Goal: Task Accomplishment & Management: Use online tool/utility

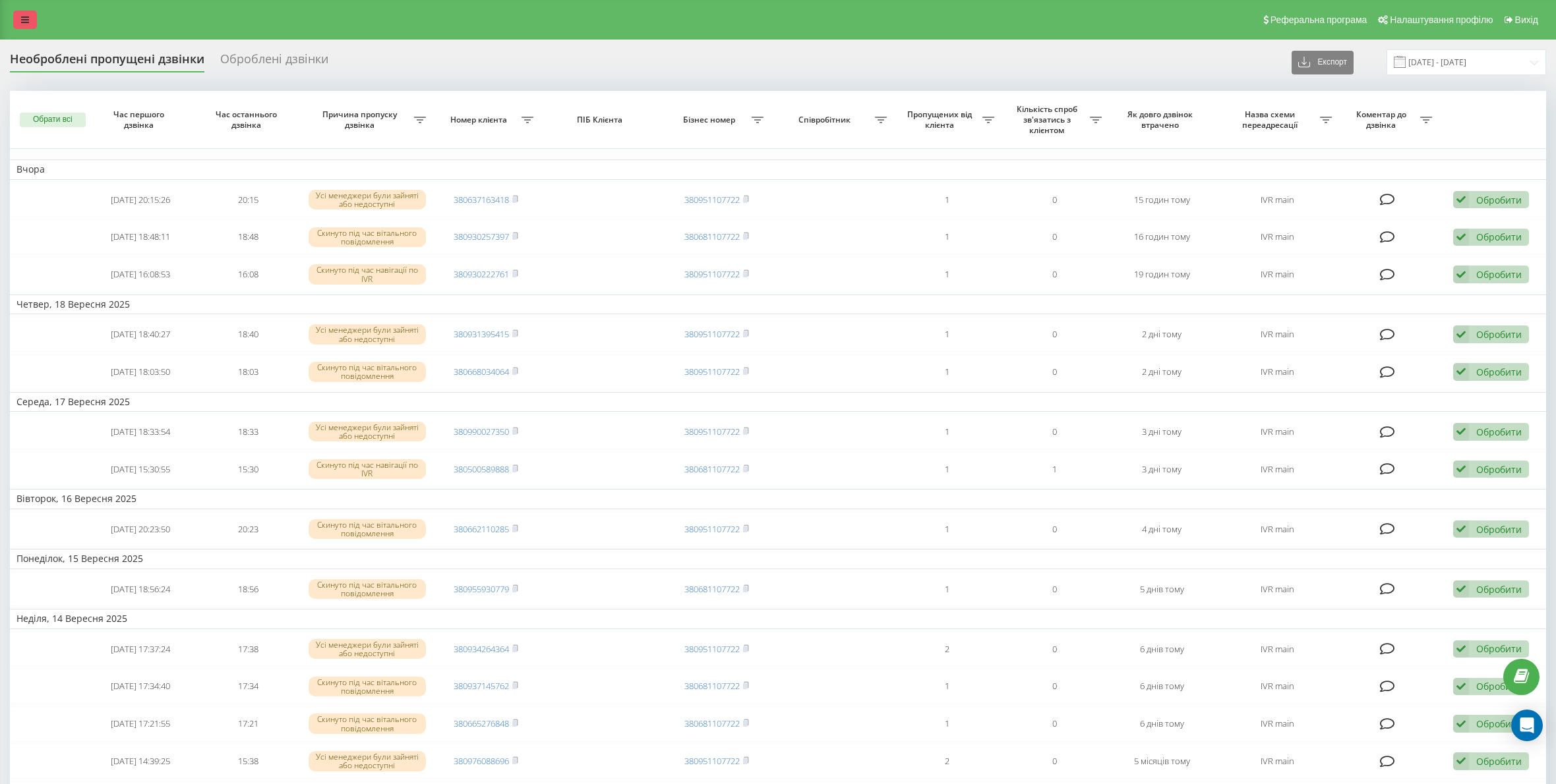
click at [21, 22] on icon at bounding box center [25, 20] width 8 height 9
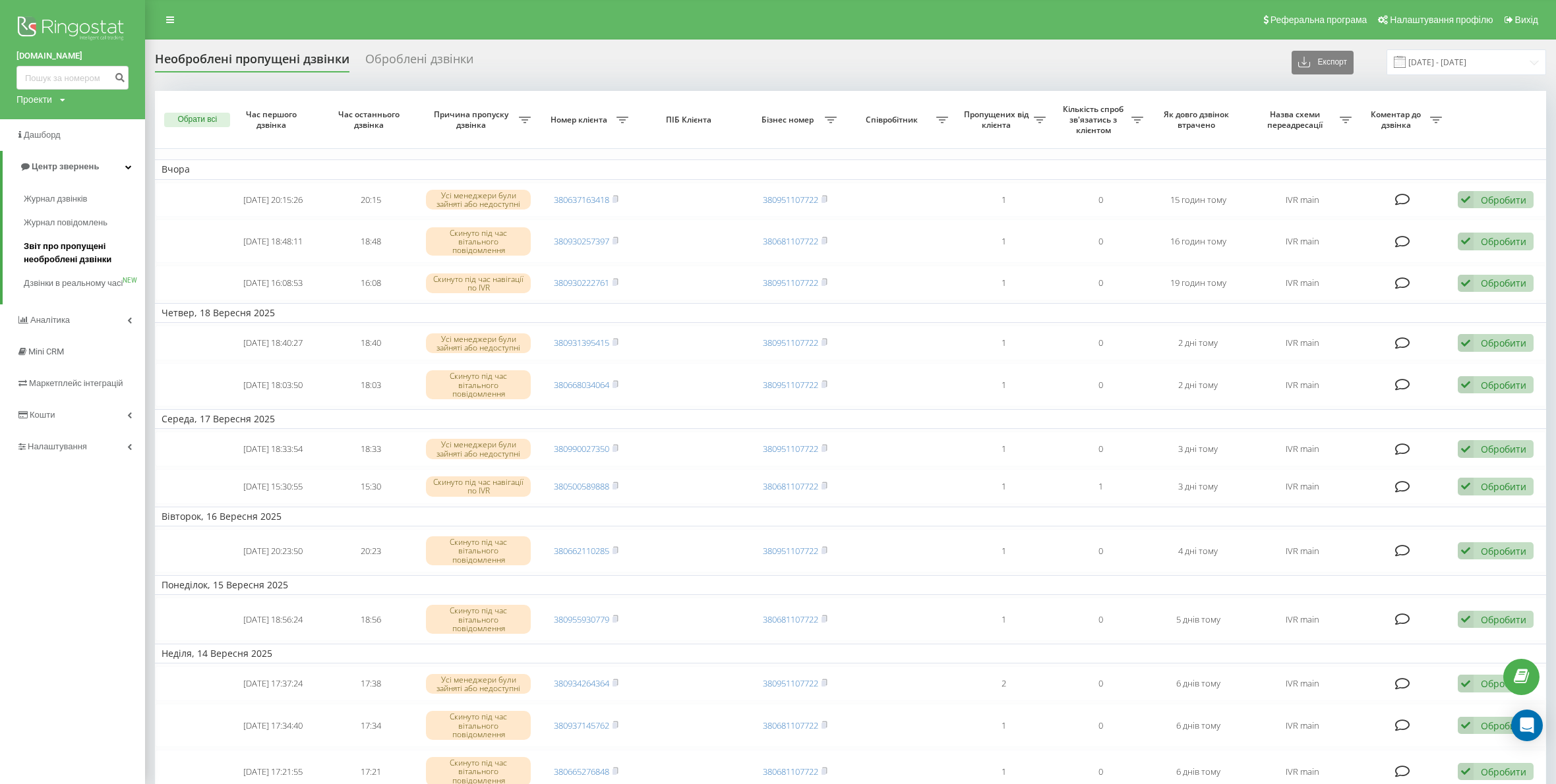
click at [66, 250] on span "Звіт про пропущені необроблені дзвінки" at bounding box center [81, 253] width 115 height 26
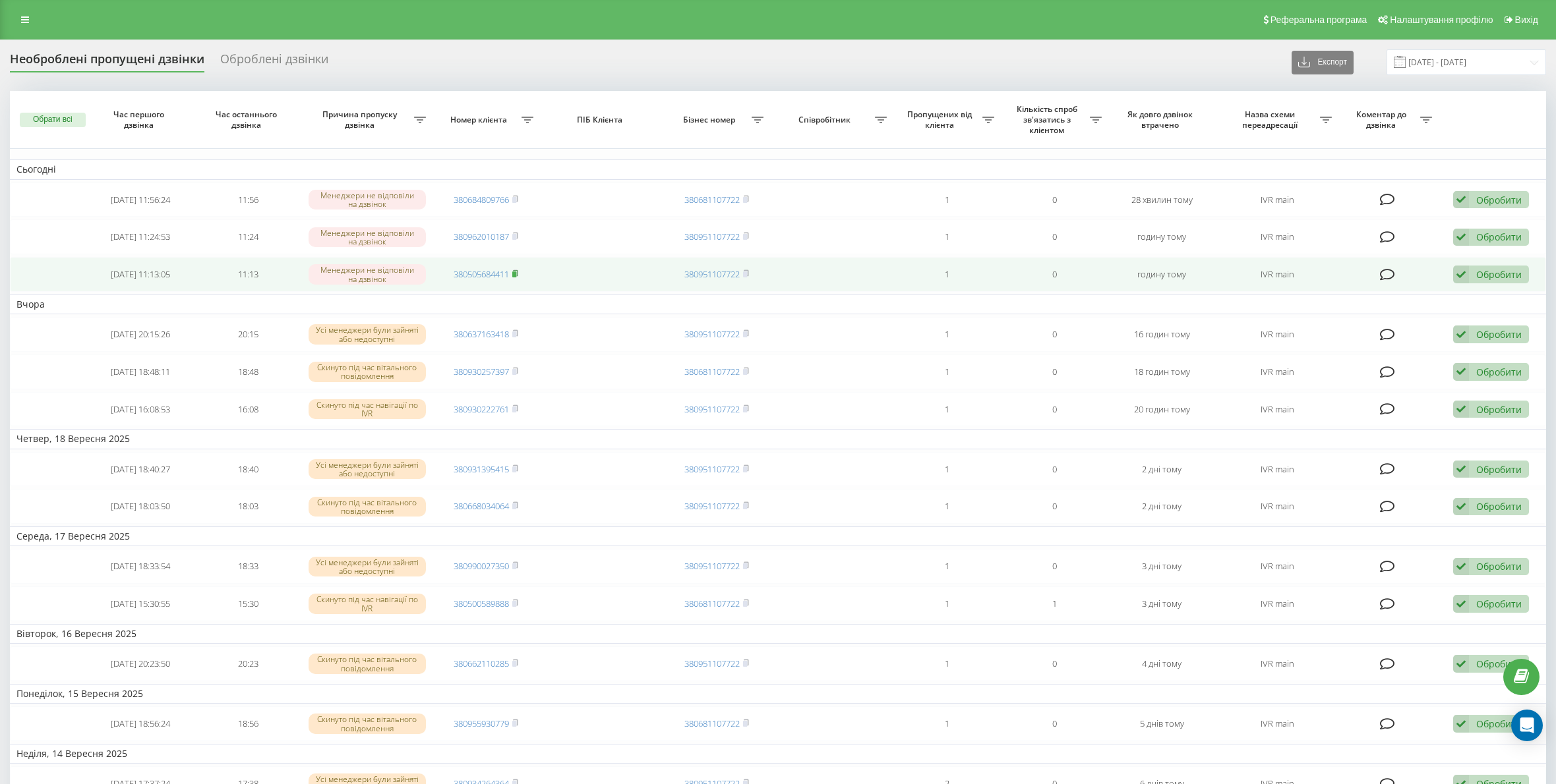
click at [518, 274] on icon at bounding box center [515, 273] width 5 height 6
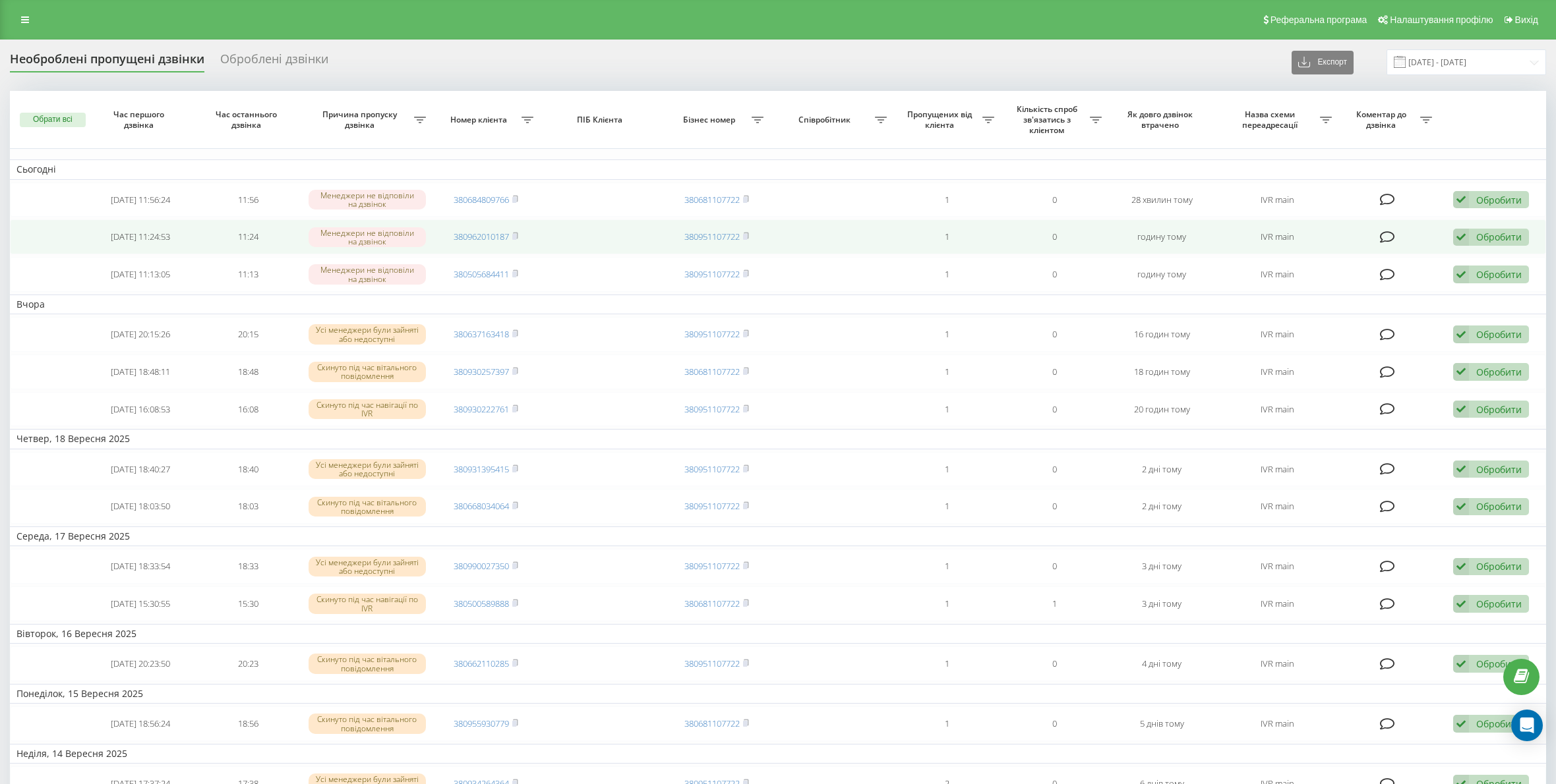
click at [521, 241] on td "380962010187" at bounding box center [486, 237] width 108 height 35
click at [518, 236] on icon at bounding box center [515, 236] width 6 height 8
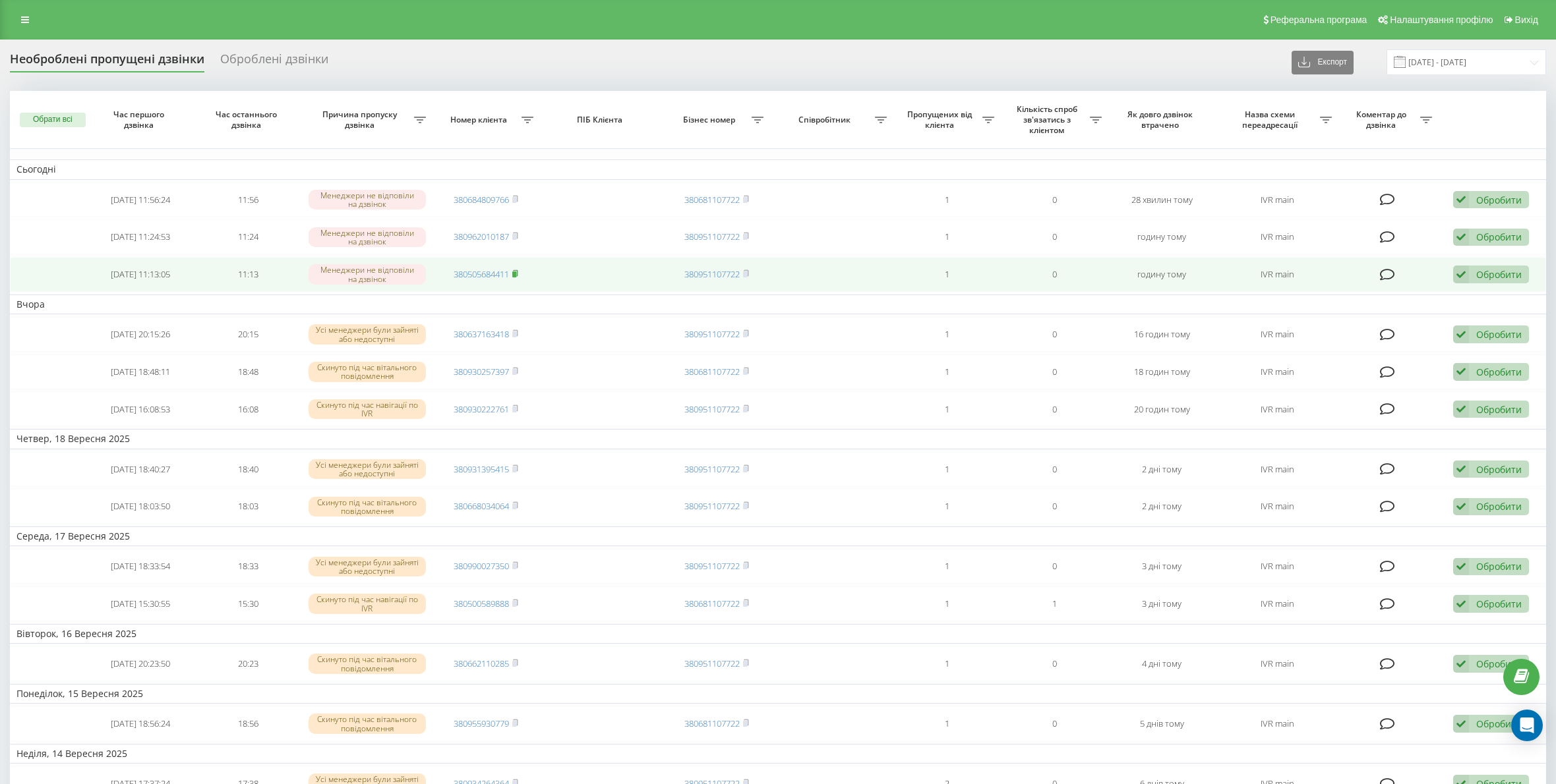
click at [518, 274] on icon at bounding box center [515, 274] width 6 height 8
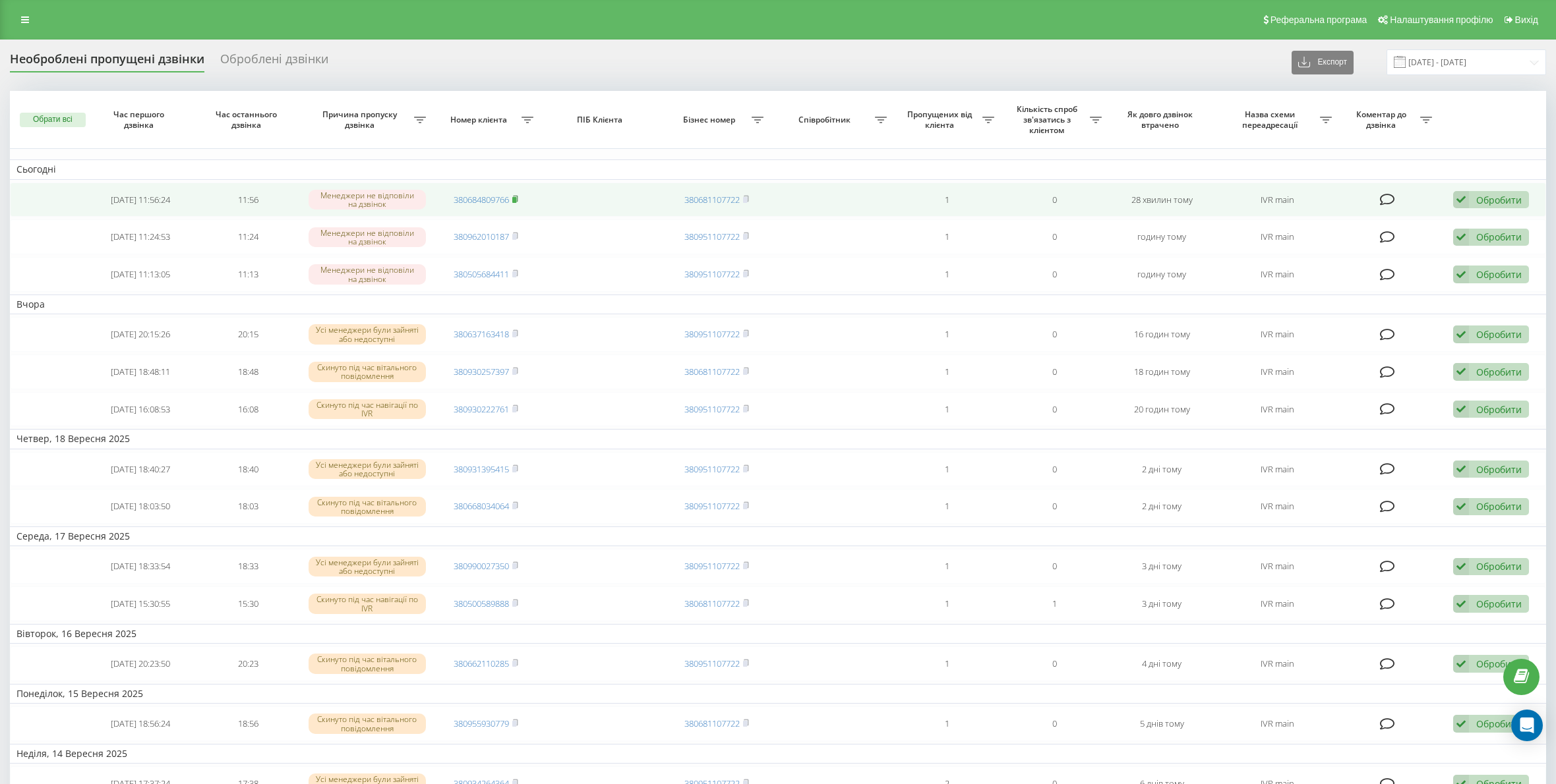
click at [518, 199] on icon at bounding box center [515, 198] width 5 height 6
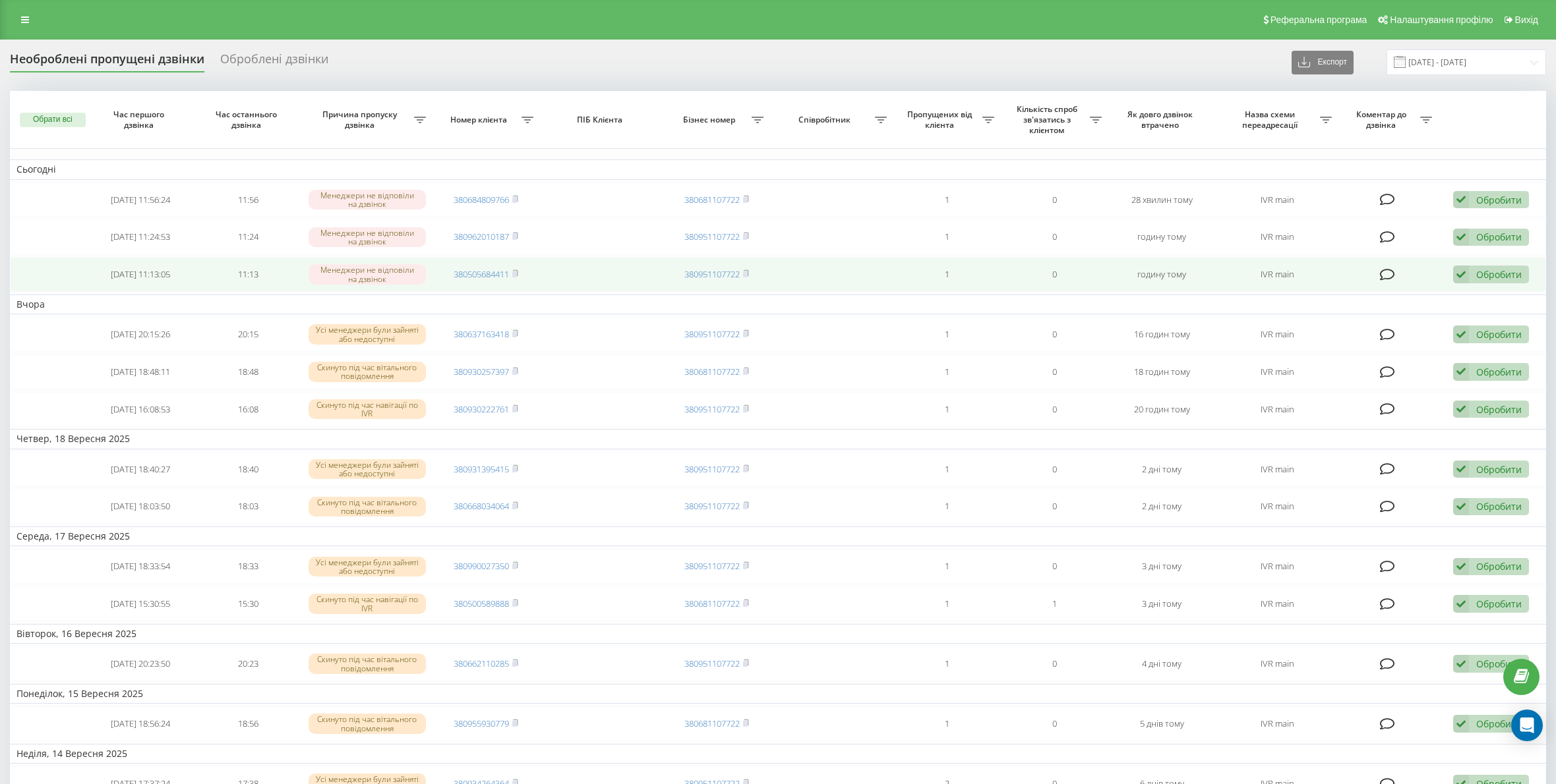
click at [1462, 279] on icon at bounding box center [1461, 274] width 16 height 17
click at [1434, 317] on span "Зв'язався з клієнтом за допомогою іншого каналу" at bounding box center [1405, 319] width 225 height 13
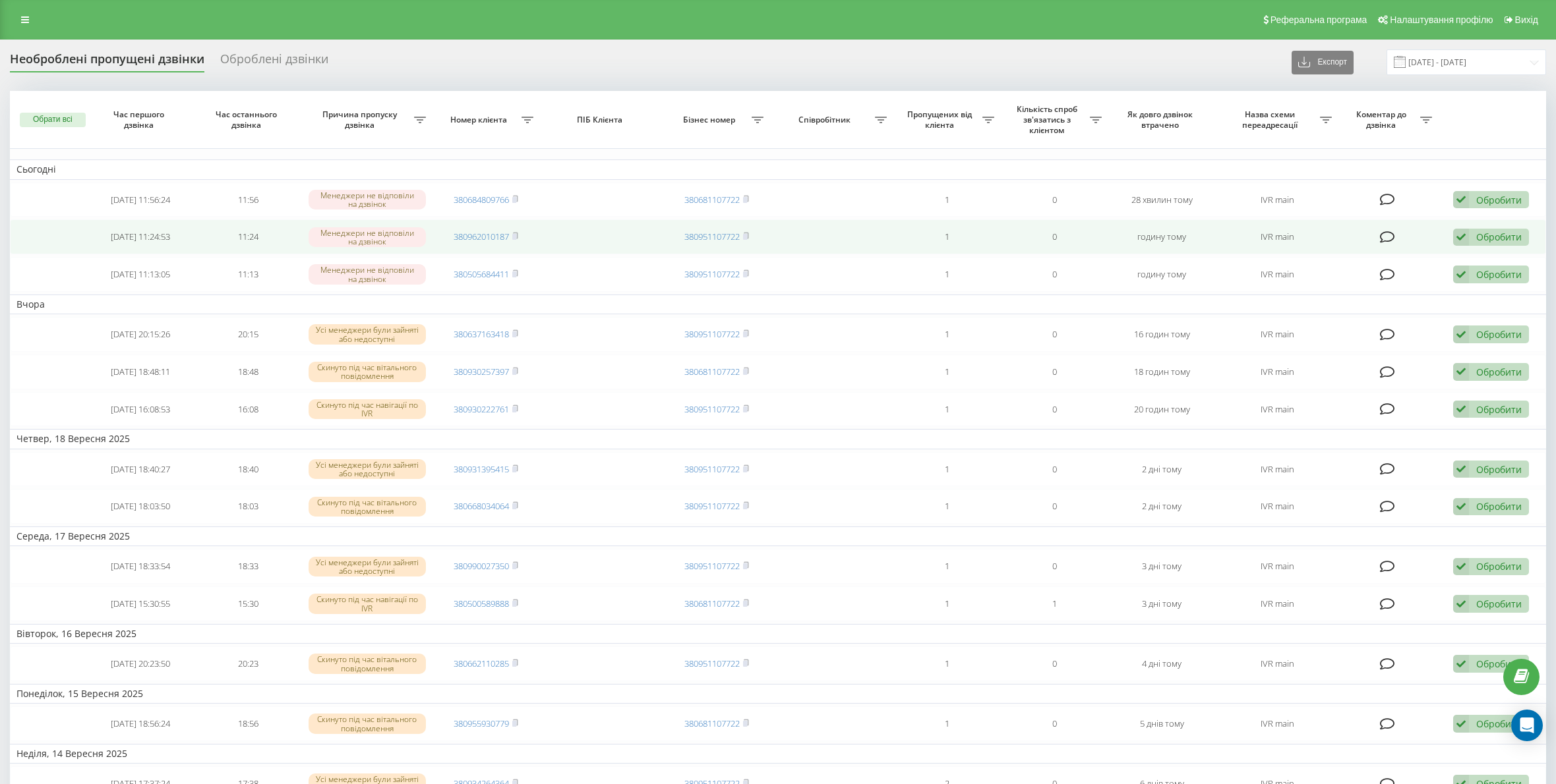
click at [521, 233] on td "380962010187" at bounding box center [486, 237] width 108 height 35
click at [518, 235] on icon at bounding box center [515, 236] width 6 height 8
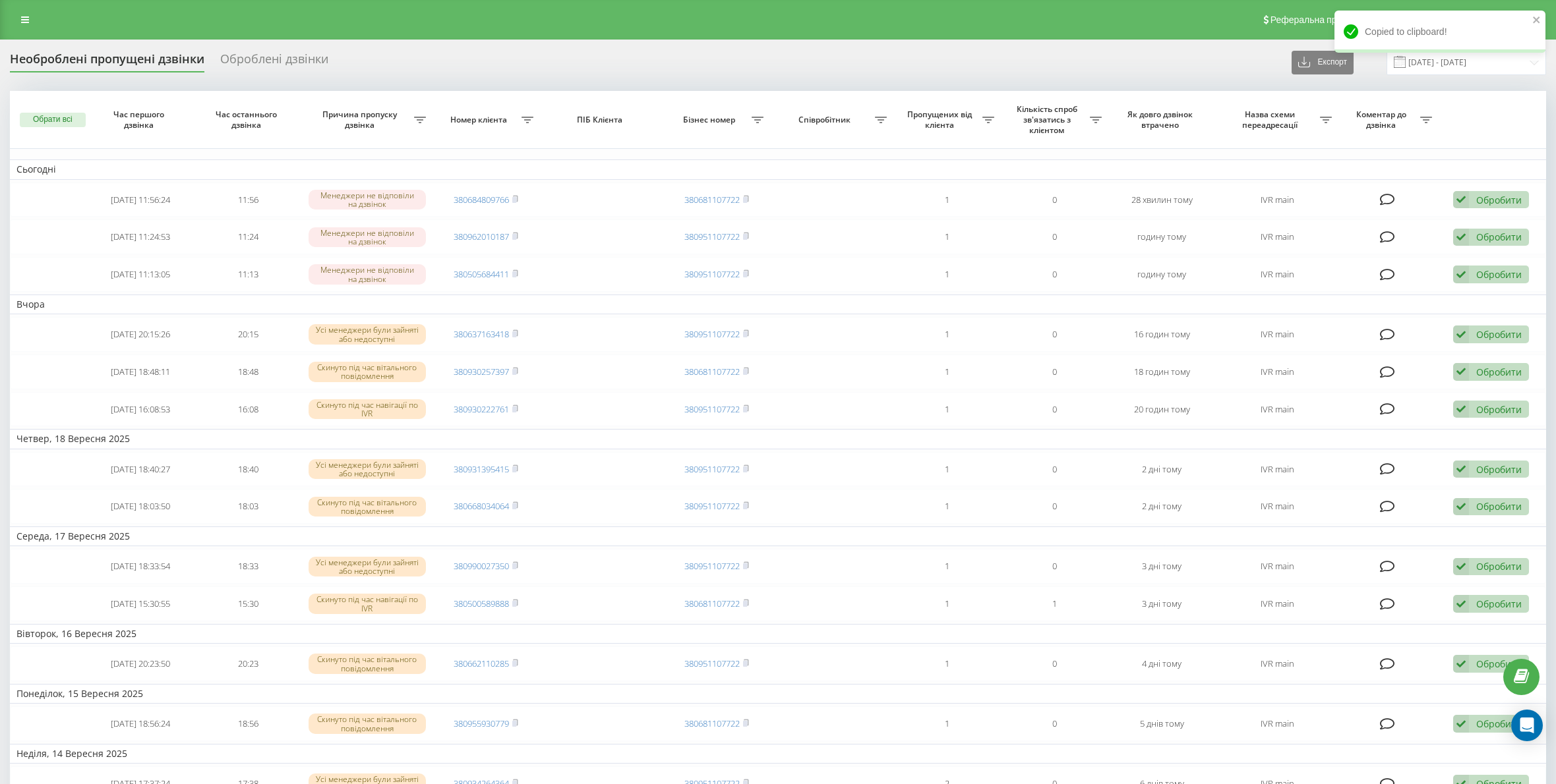
click at [510, 64] on div "Необроблені пропущені дзвінки Оброблені дзвінки Експорт .csv .xlsx [DATE] - [DA…" at bounding box center [778, 62] width 1536 height 26
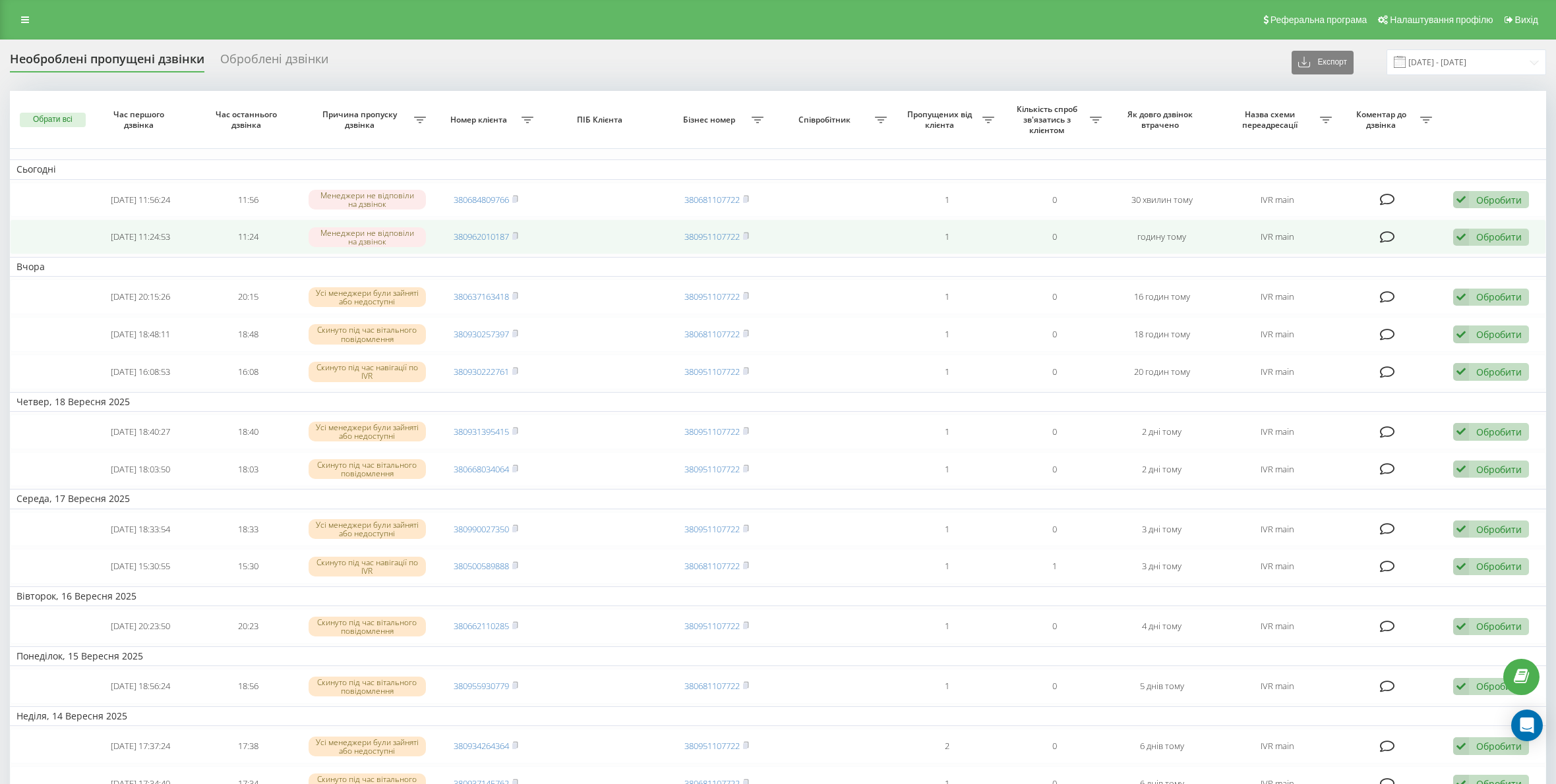
click at [1455, 231] on icon at bounding box center [1461, 237] width 16 height 17
click at [1431, 282] on span "Зв'язався з клієнтом за допомогою іншого каналу" at bounding box center [1405, 282] width 225 height 13
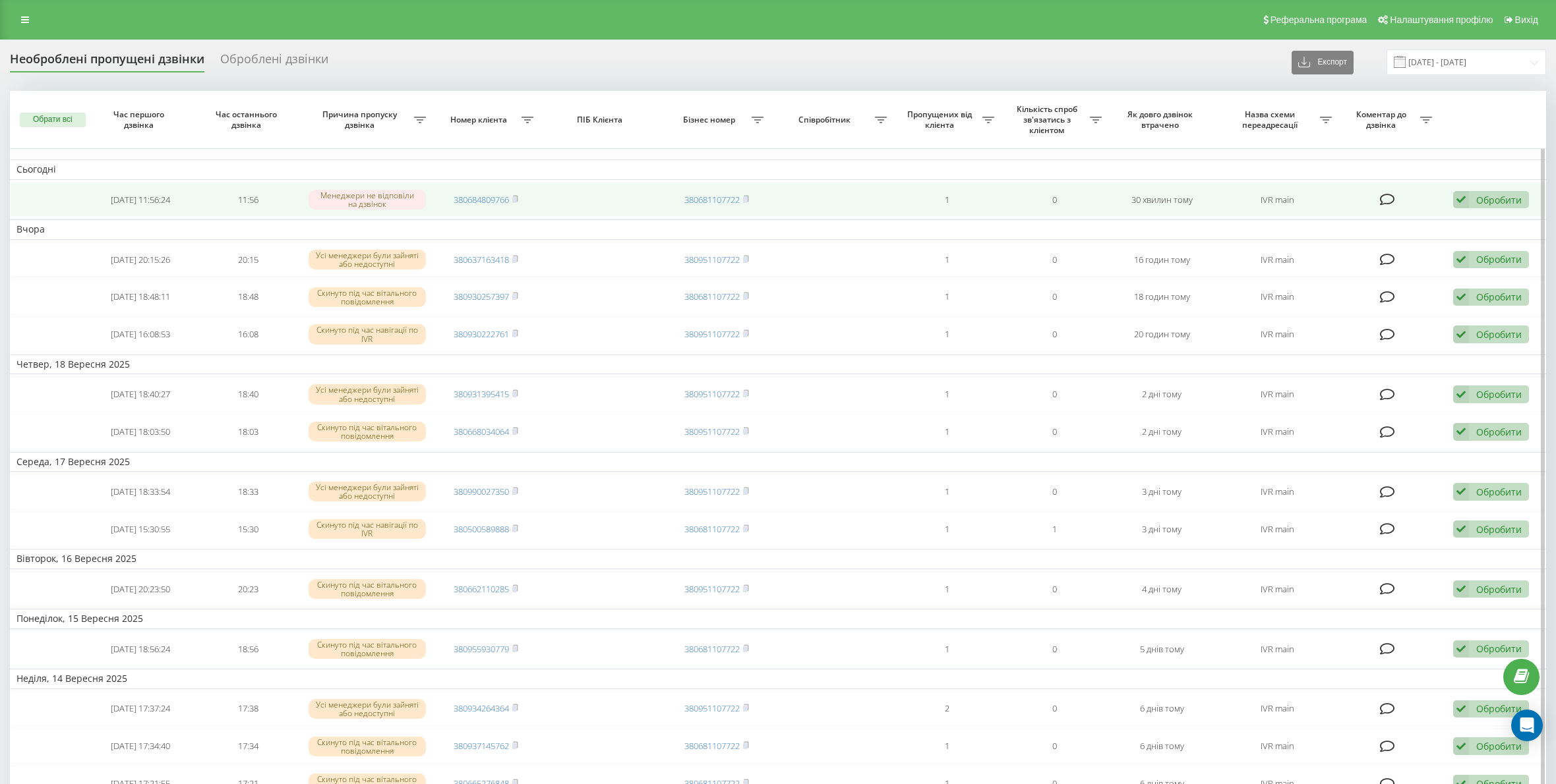
click at [521, 194] on td "380684809766" at bounding box center [486, 200] width 108 height 35
click at [518, 201] on icon at bounding box center [515, 199] width 6 height 8
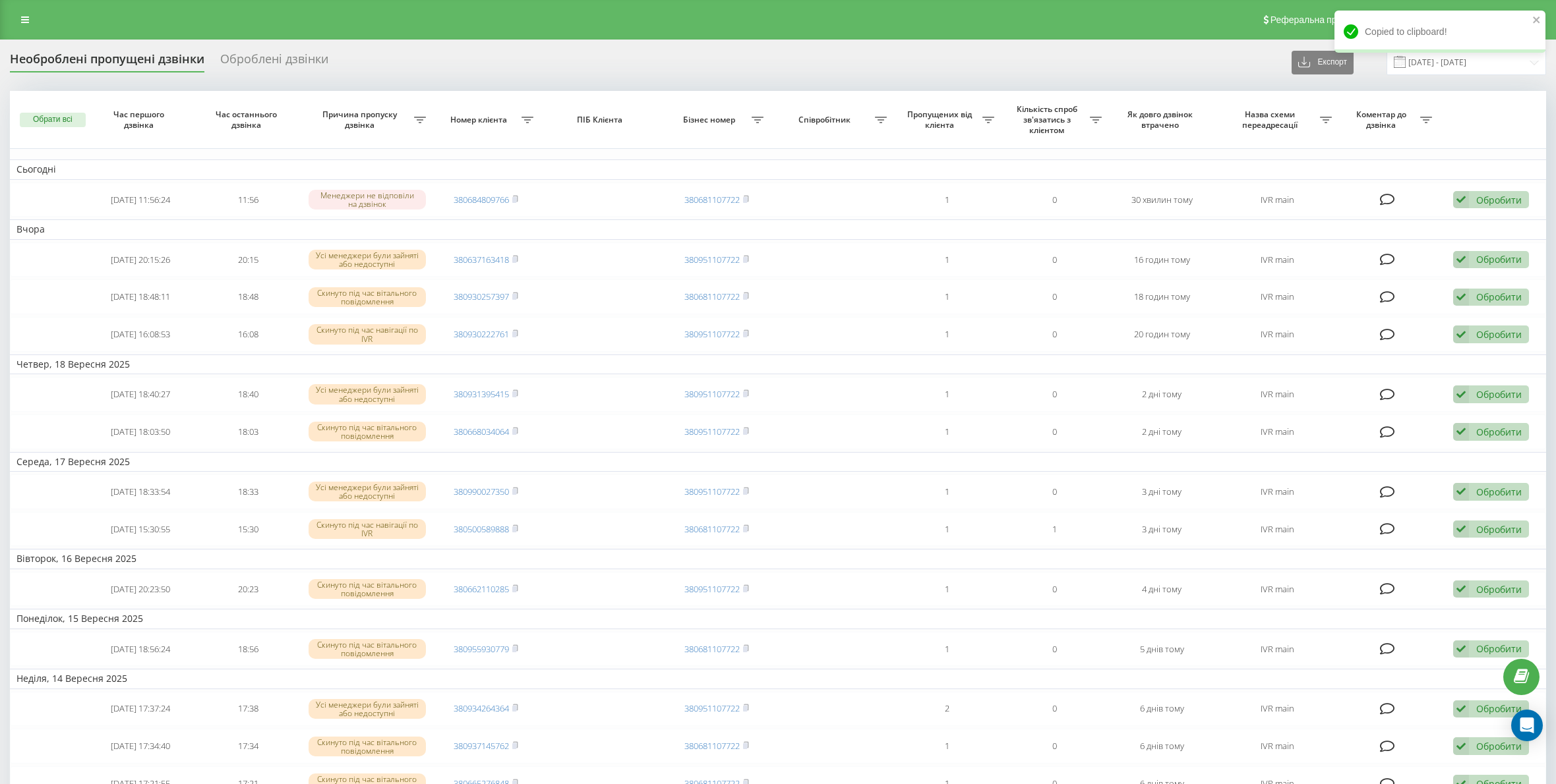
click at [1012, 56] on div "Необроблені пропущені дзвінки Оброблені дзвінки Експорт .csv .xlsx [DATE] - [DA…" at bounding box center [778, 62] width 1536 height 26
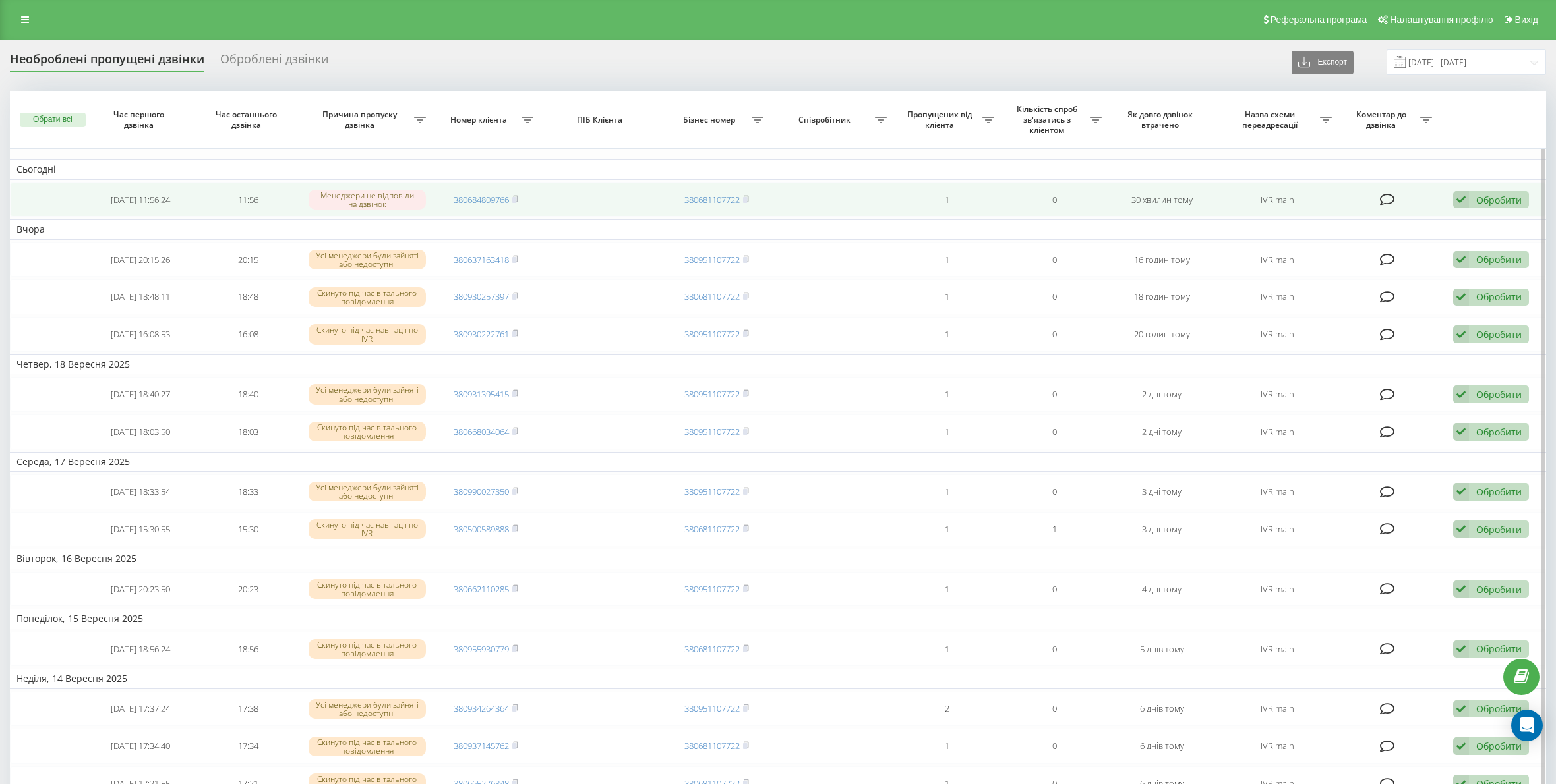
click at [1457, 201] on icon at bounding box center [1461, 200] width 16 height 17
click at [1425, 253] on div "Зв'язався з клієнтом за допомогою іншого каналу" at bounding box center [1405, 244] width 247 height 24
